Goal: Information Seeking & Learning: Compare options

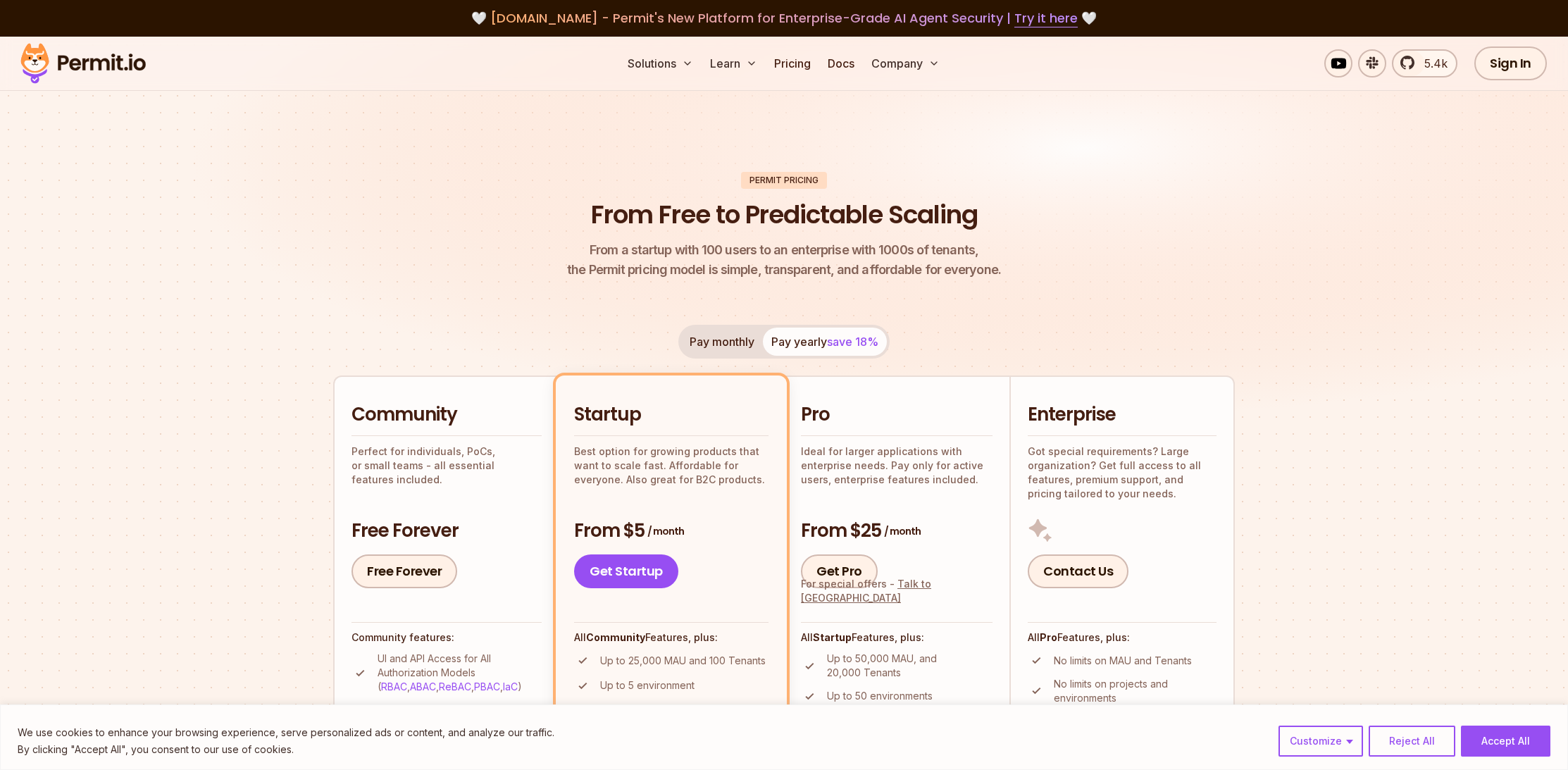
scroll to position [273, 0]
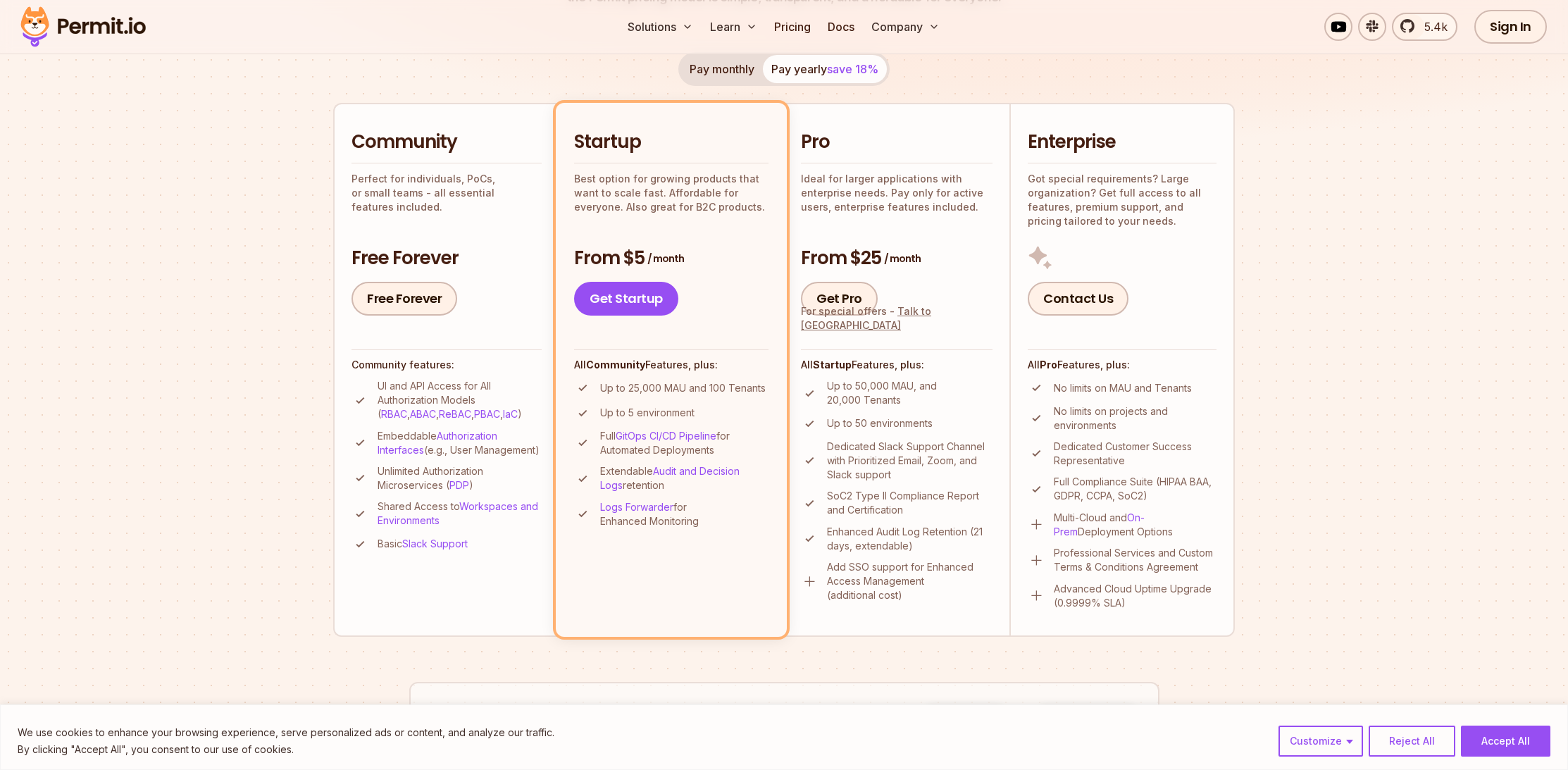
click at [514, 209] on div "Community Perfect for individuals, PoCs, or small teams - all essential feature…" at bounding box center [447, 222] width 190 height 186
drag, startPoint x: 569, startPoint y: 177, endPoint x: 748, endPoint y: 191, distance: 179.5
click at [748, 191] on li "Startup Best option for growing products that want to scale fast. Affordable fo…" at bounding box center [672, 370] width 231 height 533
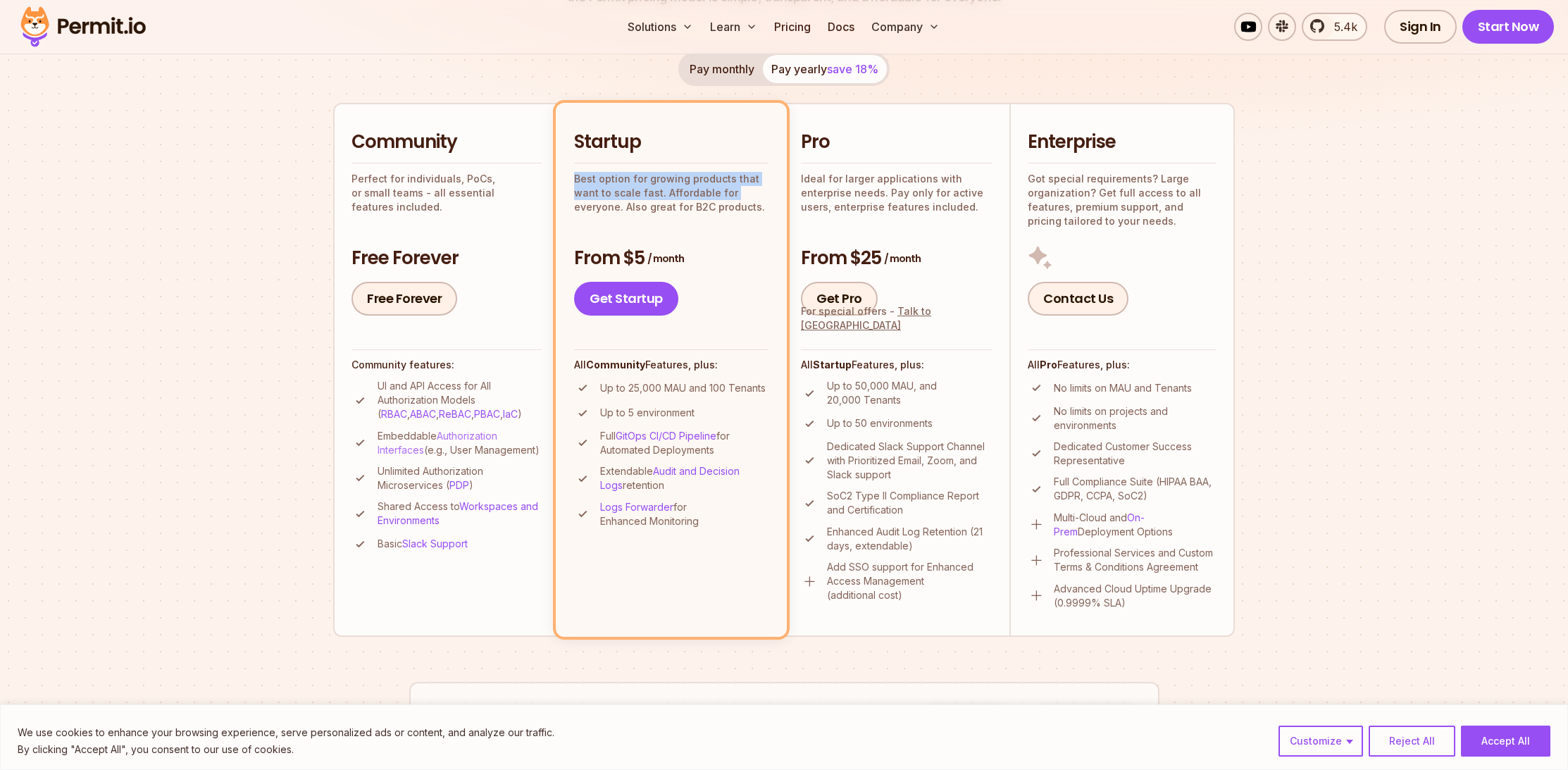
scroll to position [363, 0]
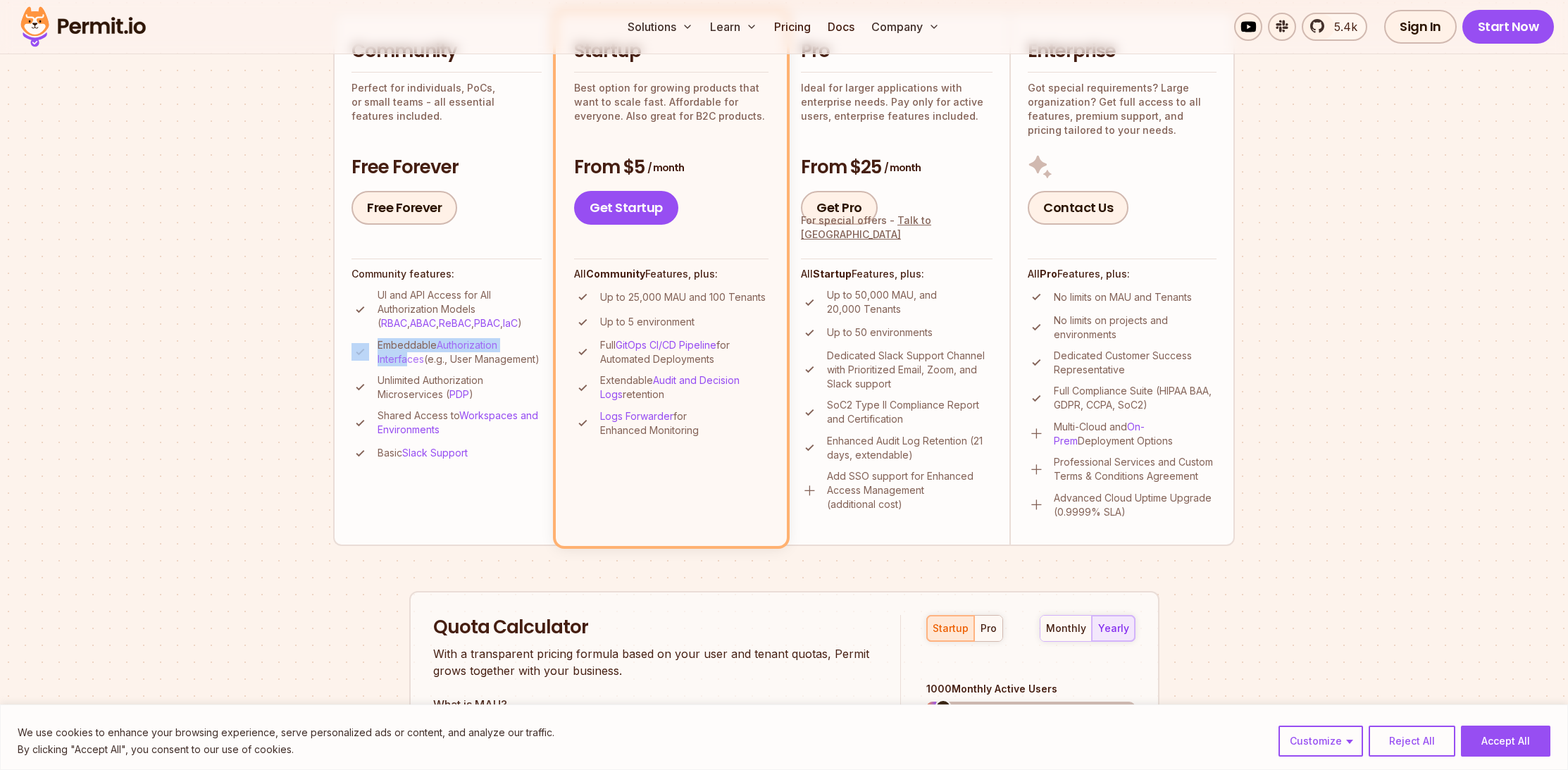
drag, startPoint x: 372, startPoint y: 347, endPoint x: 412, endPoint y: 359, distance: 41.8
click at [410, 355] on li "Embeddable Authorization Interfaces (e.g., User Management)" at bounding box center [447, 352] width 190 height 28
drag, startPoint x: 384, startPoint y: 390, endPoint x: 440, endPoint y: 396, distance: 56.3
click at [440, 396] on p "Unlimited Authorization Microservices ( PDP )" at bounding box center [460, 387] width 165 height 28
drag, startPoint x: 387, startPoint y: 468, endPoint x: 435, endPoint y: 476, distance: 48.7
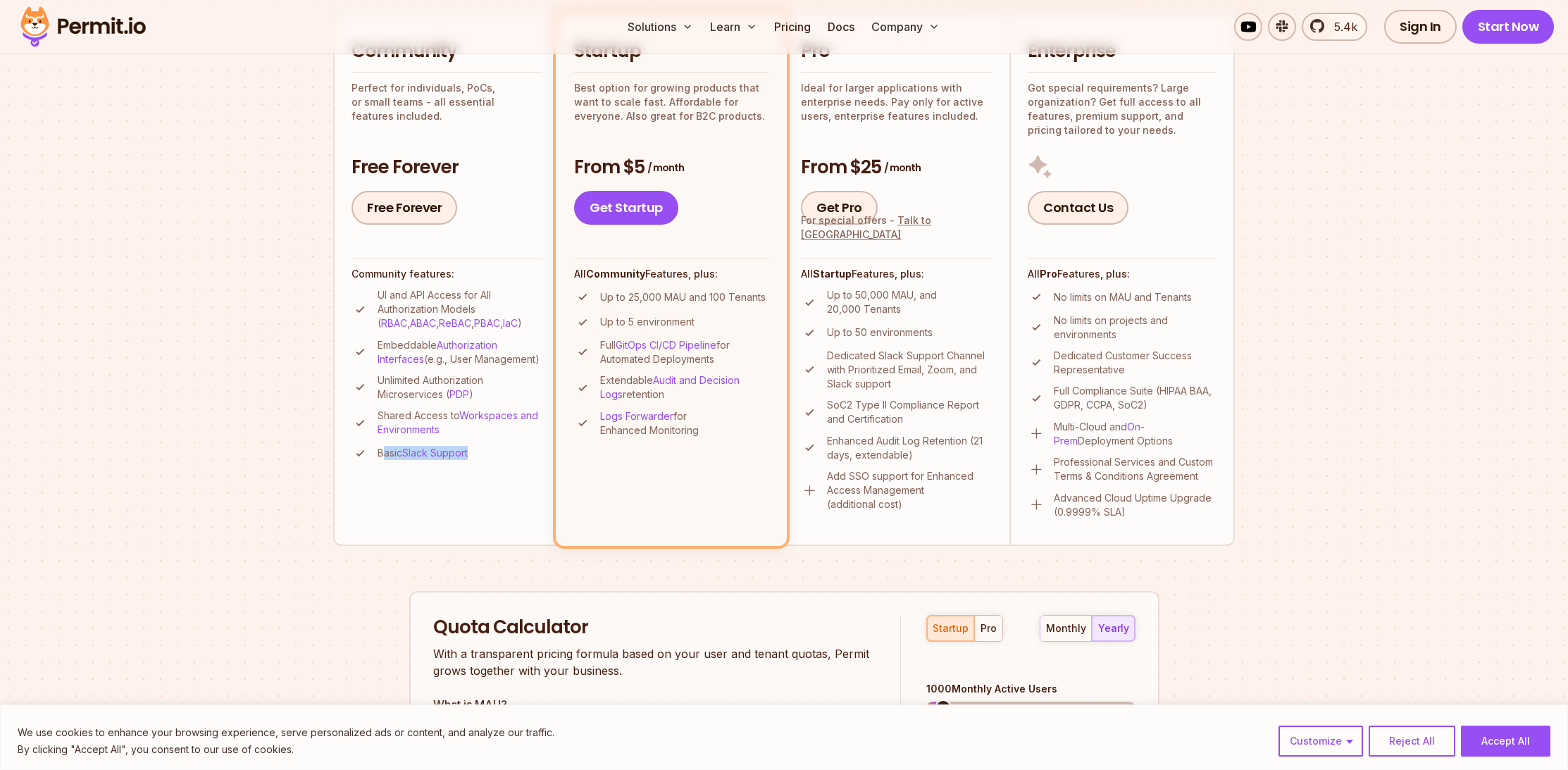
click at [430, 476] on li "Community Perfect for individuals, PoCs, or small teams - all essential feature…" at bounding box center [446, 278] width 225 height 533
drag, startPoint x: 713, startPoint y: 315, endPoint x: 621, endPoint y: 293, distance: 94.6
click at [622, 294] on ul "Up to 25,000 MAU and 100 Tenants Up to 5 environment Full GitOps CI/CD Pipeline…" at bounding box center [671, 362] width 194 height 149
click at [589, 296] on img at bounding box center [582, 296] width 17 height 17
click at [600, 296] on li "Up to 25,000 MAU and 100 Tenants" at bounding box center [671, 296] width 194 height 17
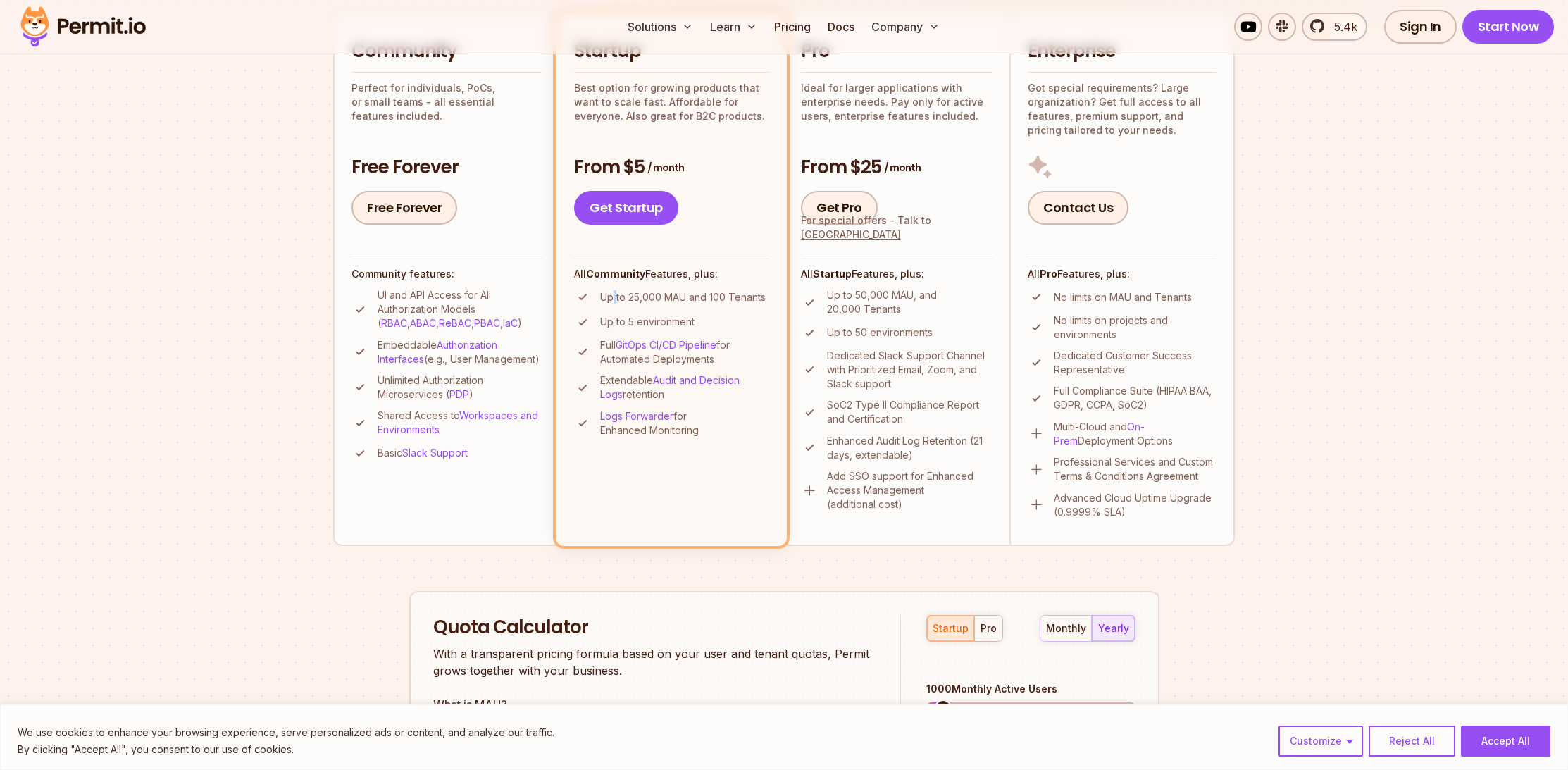
drag, startPoint x: 614, startPoint y: 296, endPoint x: 650, endPoint y: 312, distance: 39.4
click at [620, 302] on p "Up to 25,000 MAU and 100 Tenants" at bounding box center [683, 297] width 165 height 14
click at [619, 373] on ul "Up to 25,000 MAU and 100 Tenants Up to 5 environment Full GitOps CI/CD Pipeline…" at bounding box center [671, 362] width 194 height 149
